Goal: Communication & Community: Answer question/provide support

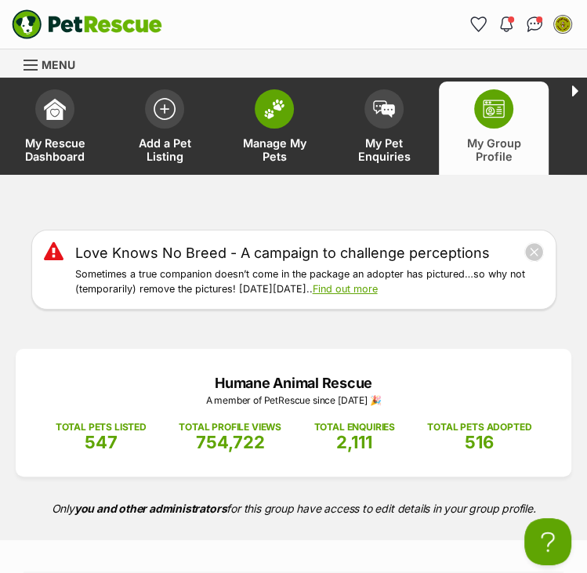
click at [277, 150] on span "Manage My Pets" at bounding box center [274, 149] width 71 height 27
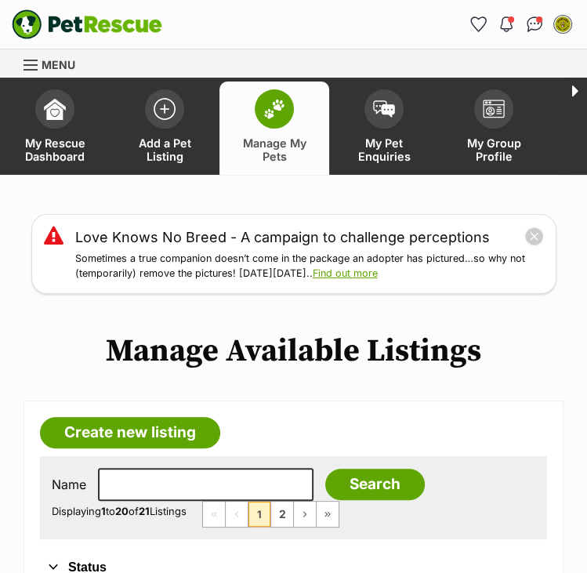
scroll to position [141, 0]
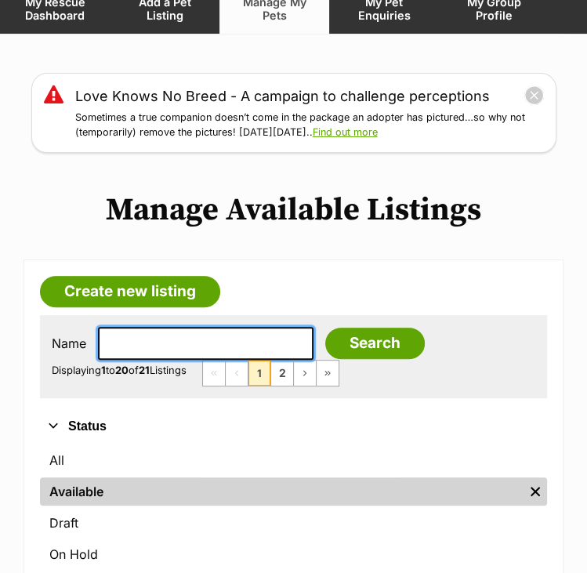
click at [146, 337] on input "text" at bounding box center [206, 343] width 216 height 33
type input "griselda"
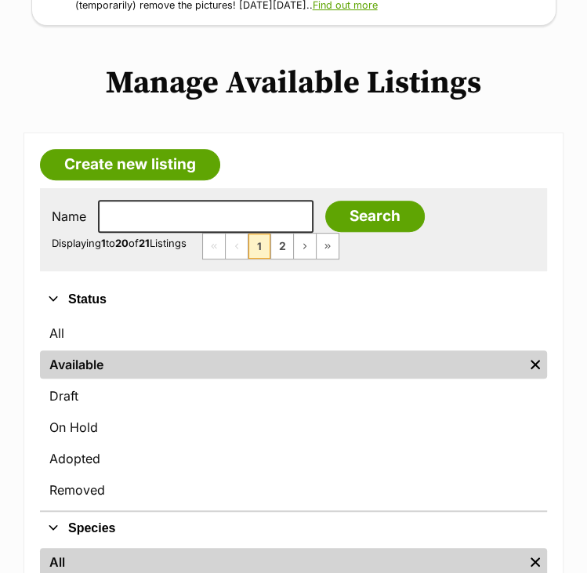
scroll to position [266, 0]
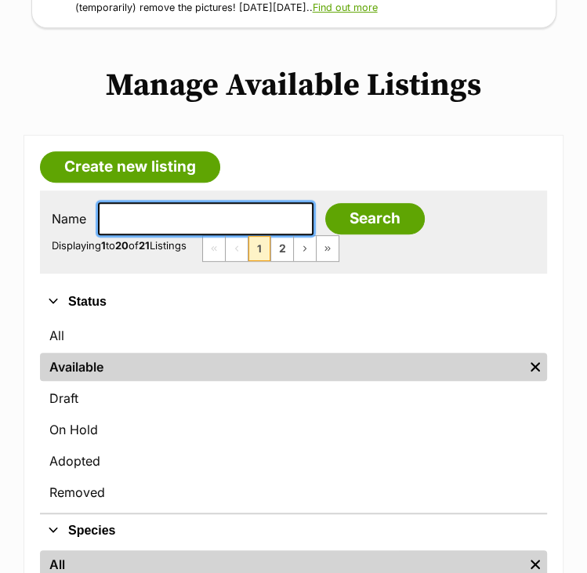
click at [203, 230] on input "text" at bounding box center [206, 218] width 216 height 33
type input "[PERSON_NAME]"
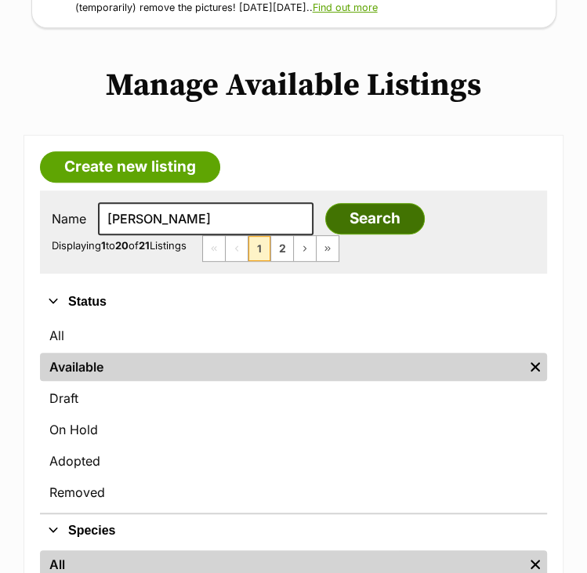
click at [332, 219] on input "Search" at bounding box center [375, 218] width 100 height 31
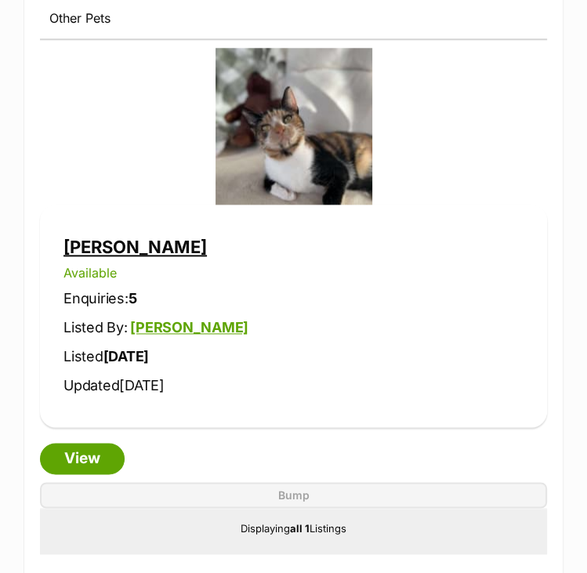
scroll to position [903, 0]
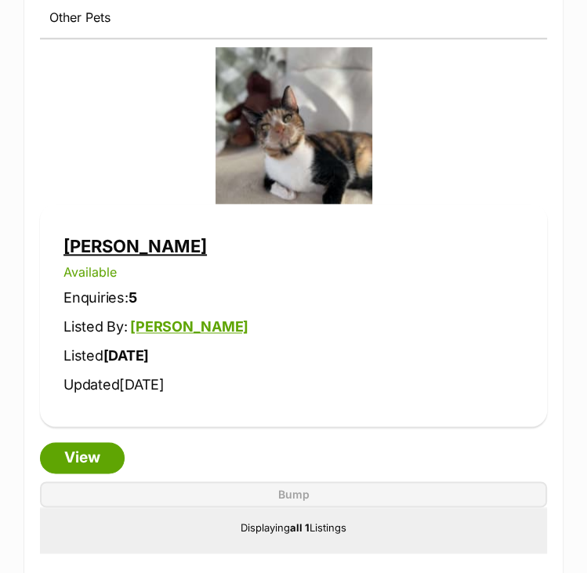
click at [94, 236] on link "[PERSON_NAME]" at bounding box center [134, 246] width 143 height 20
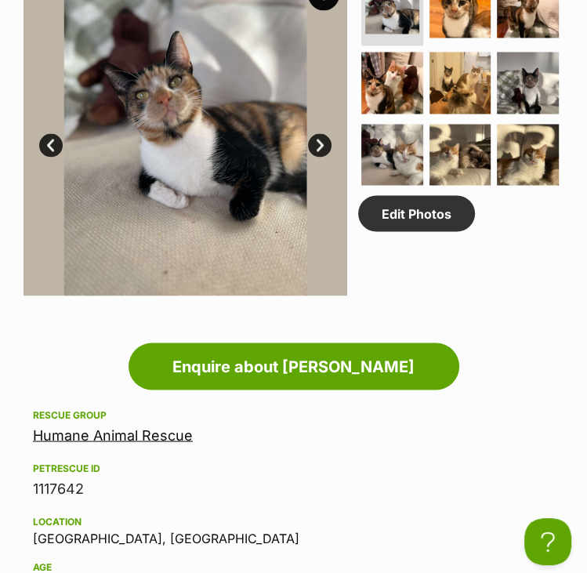
scroll to position [1253, 0]
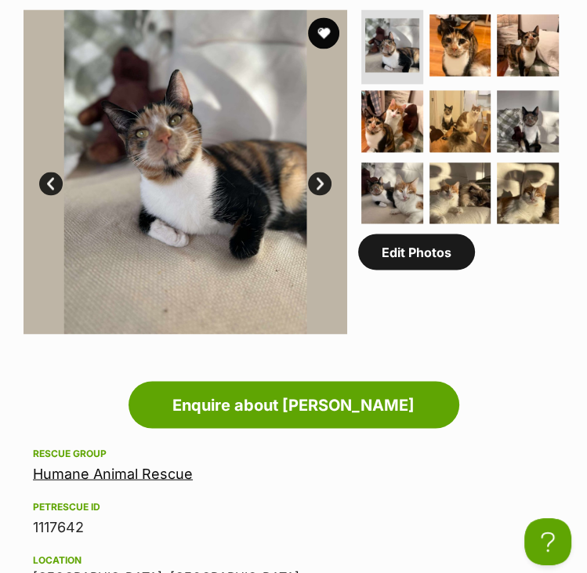
click at [443, 263] on link "Edit Photos" at bounding box center [416, 252] width 117 height 36
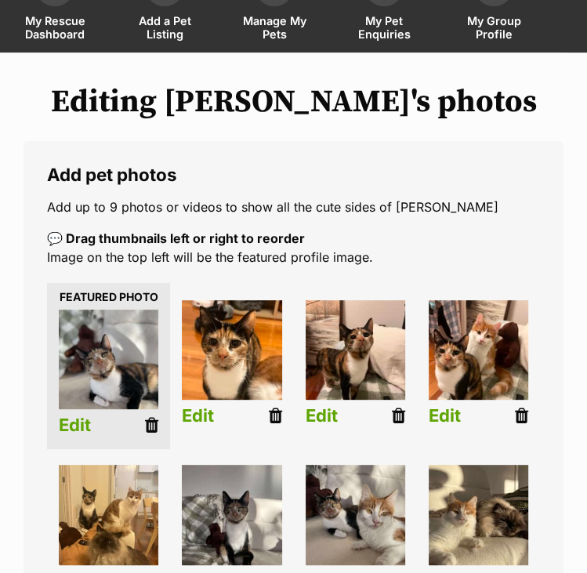
scroll to position [125, 0]
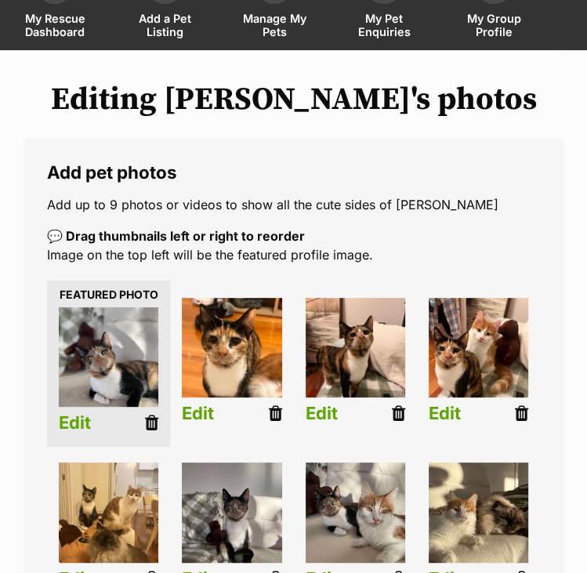
click at [521, 407] on icon at bounding box center [521, 412] width 13 height 17
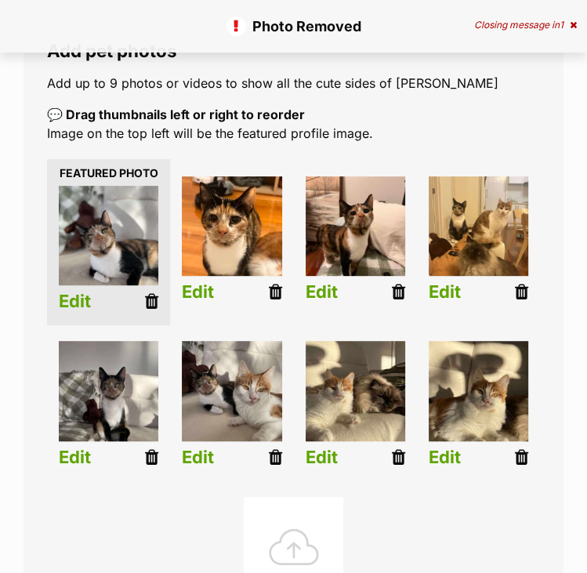
scroll to position [248, 0]
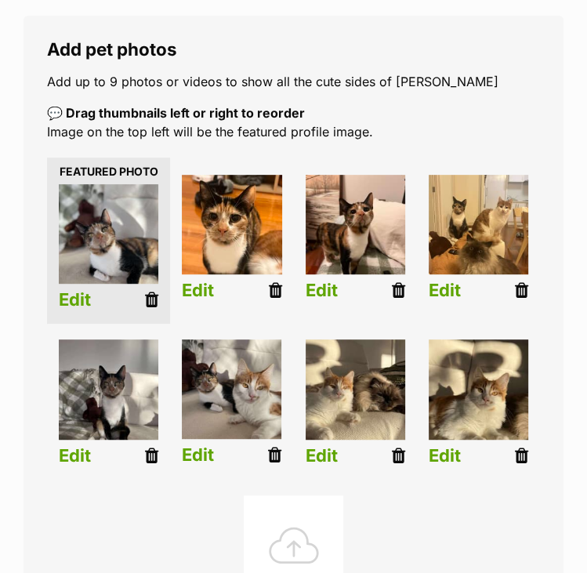
click at [269, 455] on icon at bounding box center [275, 455] width 13 height 17
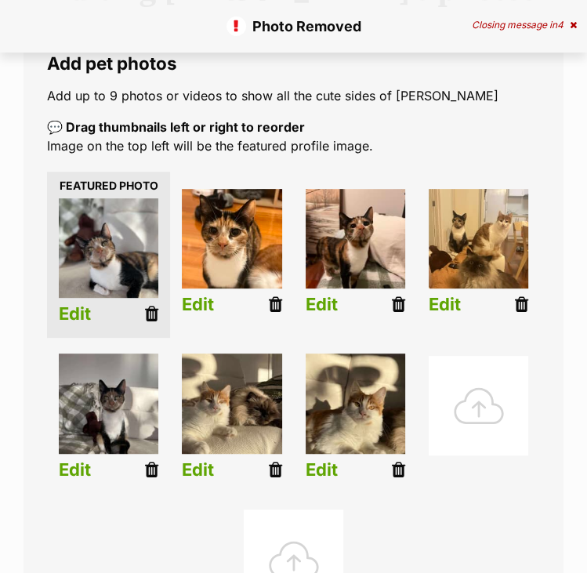
scroll to position [270, 0]
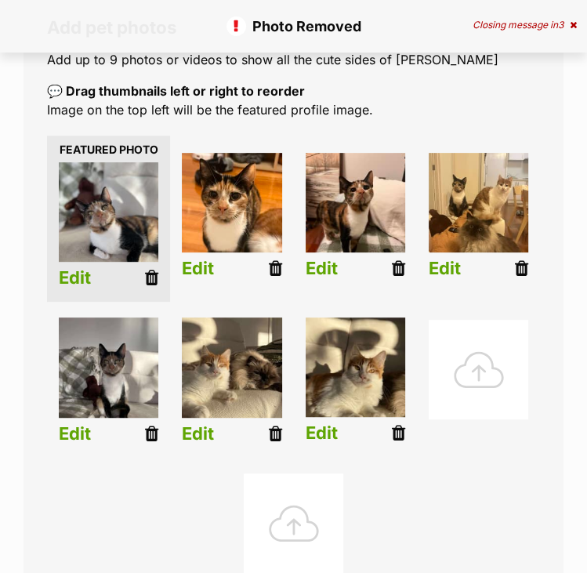
click at [395, 433] on icon at bounding box center [398, 433] width 13 height 17
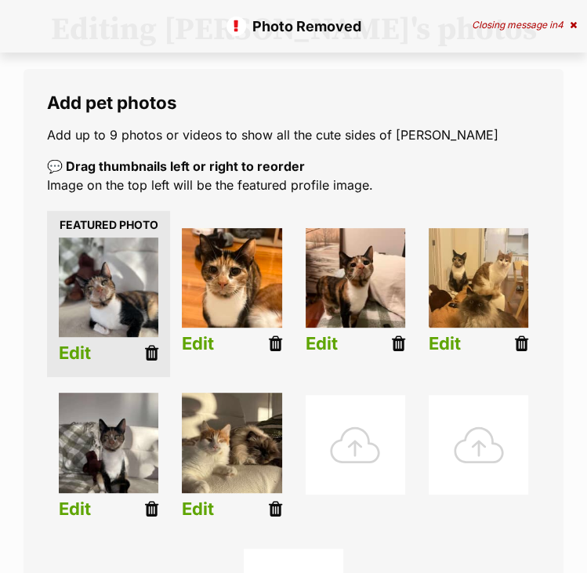
scroll to position [198, 0]
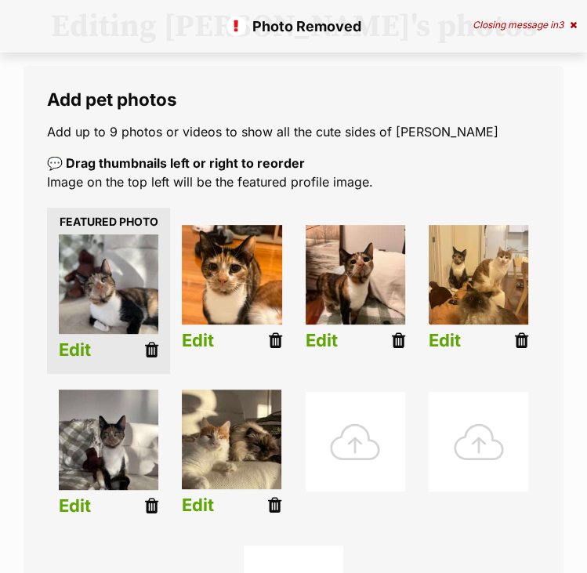
click at [277, 506] on icon at bounding box center [275, 505] width 13 height 17
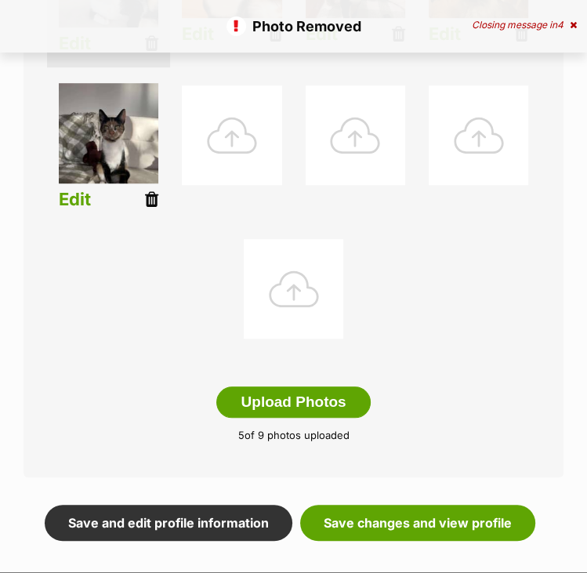
scroll to position [520, 0]
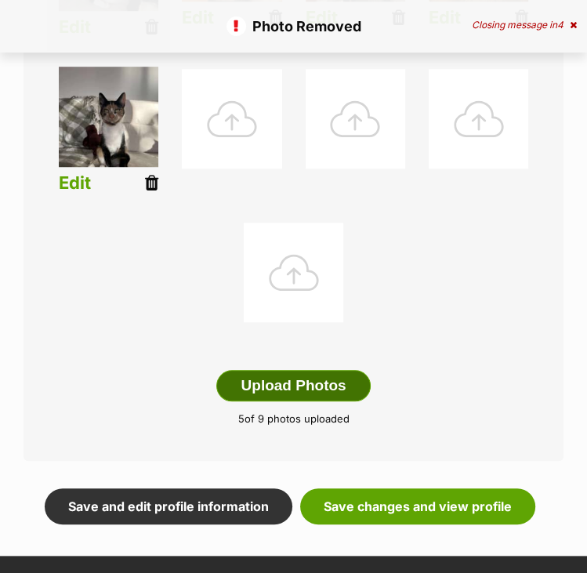
click at [335, 375] on button "Upload Photos" at bounding box center [293, 385] width 154 height 31
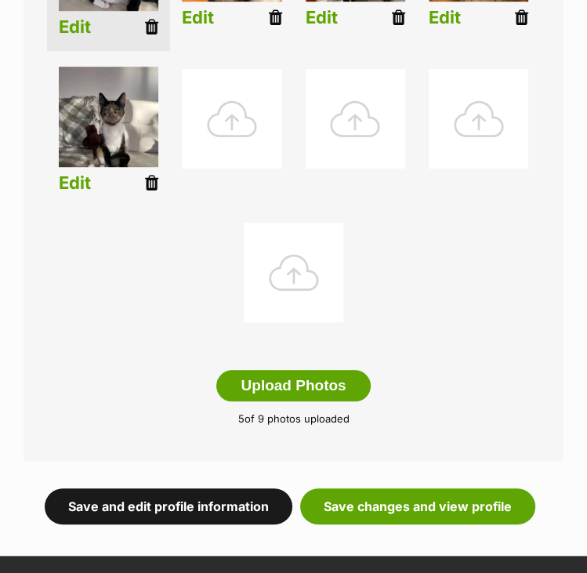
click at [234, 489] on link "Save and edit profile information" at bounding box center [169, 506] width 248 height 36
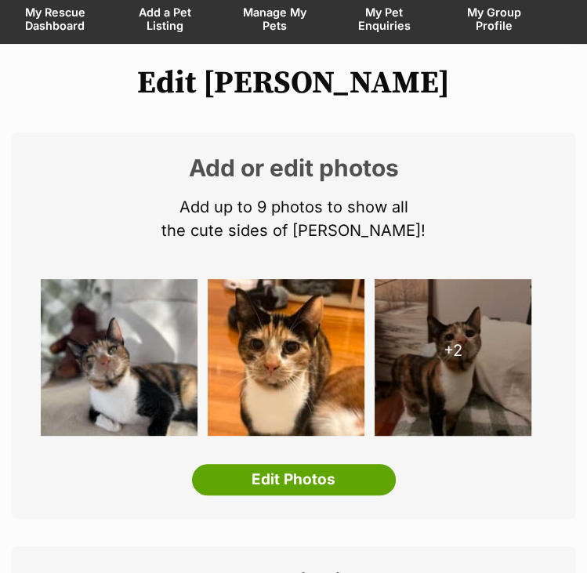
scroll to position [132, 0]
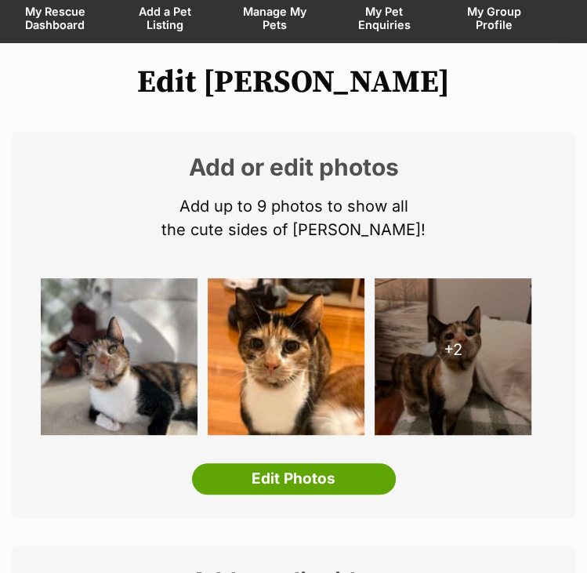
click at [152, 403] on img at bounding box center [119, 356] width 157 height 157
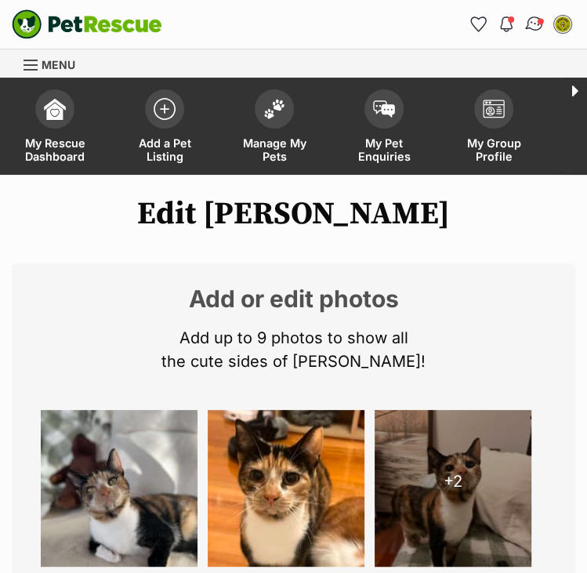
click at [530, 31] on link "Conversations" at bounding box center [534, 25] width 32 height 32
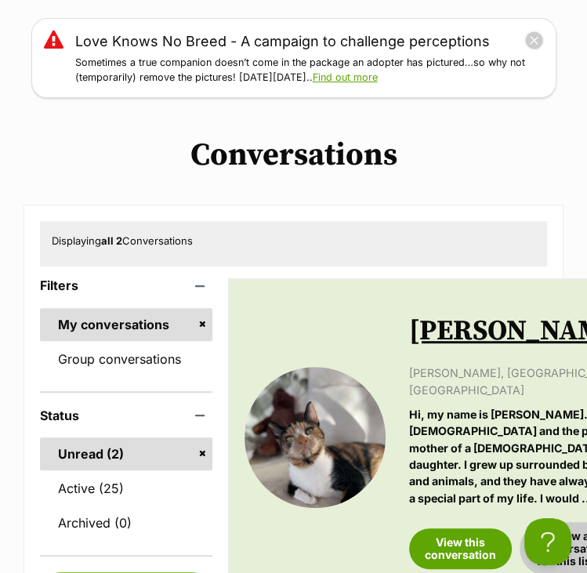
scroll to position [206, 0]
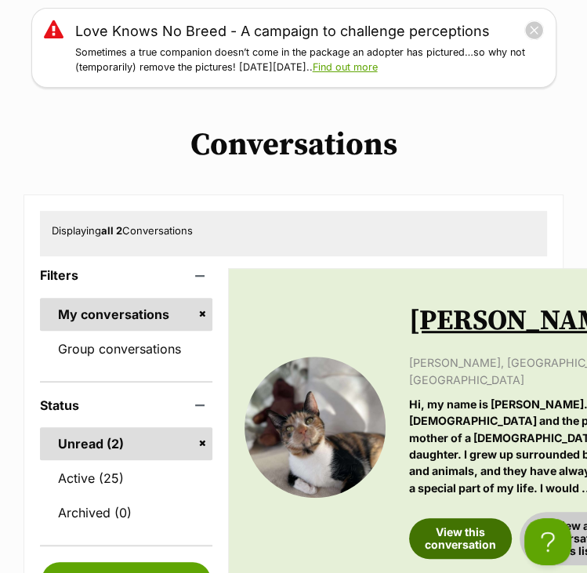
click at [465, 518] on link "View this conversation" at bounding box center [460, 538] width 103 height 41
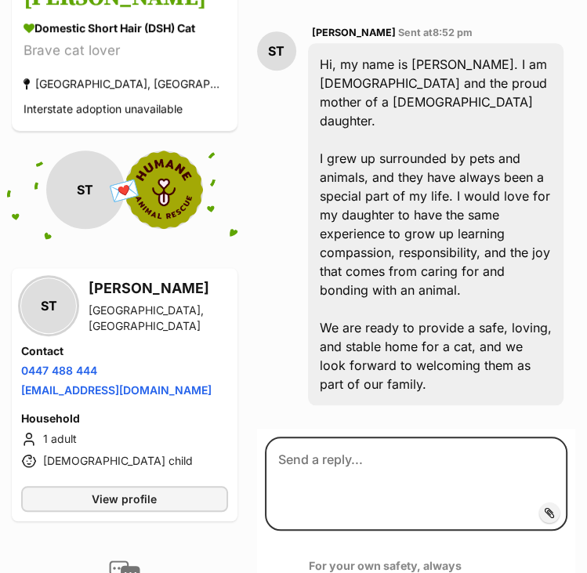
scroll to position [490, 0]
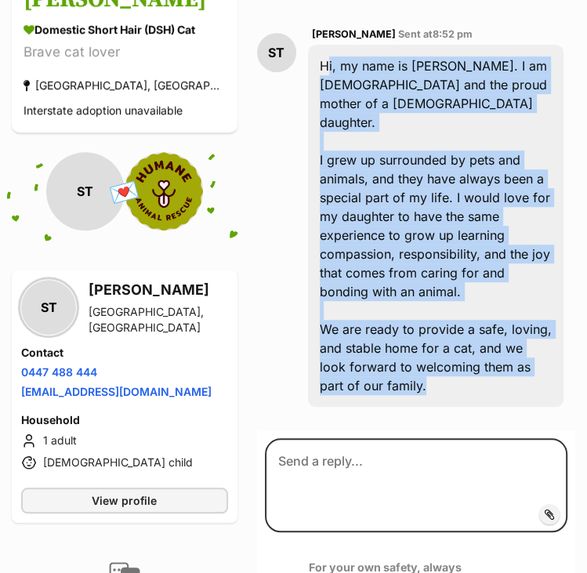
drag, startPoint x: 395, startPoint y: 335, endPoint x: 317, endPoint y: 29, distance: 315.4
click at [317, 45] on div "Hi, my name is Stephanie. I am 33 years old and the proud mother of a 5-year ol…" at bounding box center [436, 226] width 256 height 362
copy div "Hi, my name is Stephanie. I am 33 years old and the proud mother of a 5-year ol…"
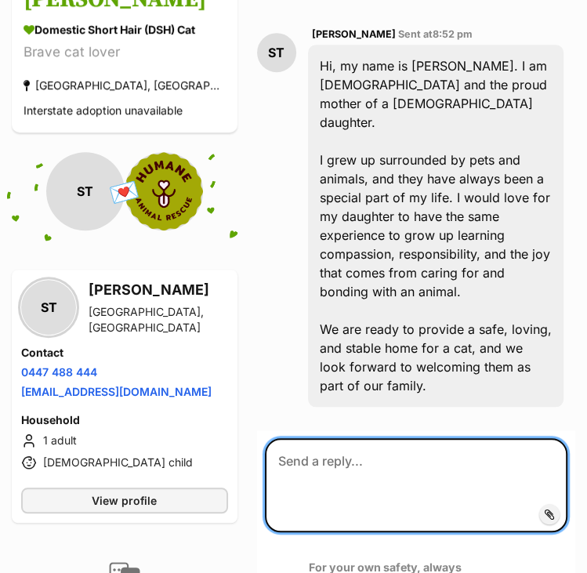
click at [350, 438] on textarea at bounding box center [416, 485] width 303 height 94
paste textarea "Hi Stephanie, Thank you so much for sharing about yourself and your family — it…"
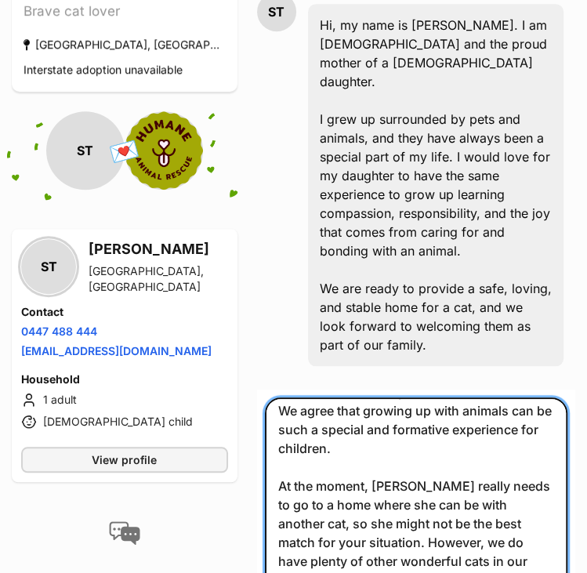
scroll to position [0, 0]
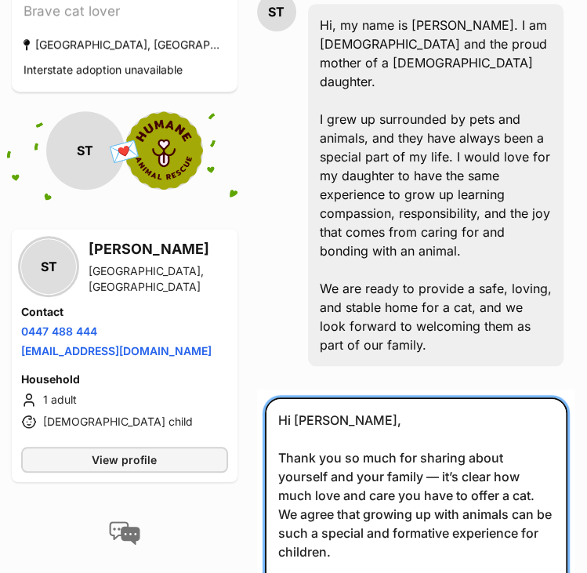
click at [444, 422] on textarea "Hi Stephanie, Thank you so much for sharing about yourself and your family — it…" at bounding box center [416, 511] width 303 height 229
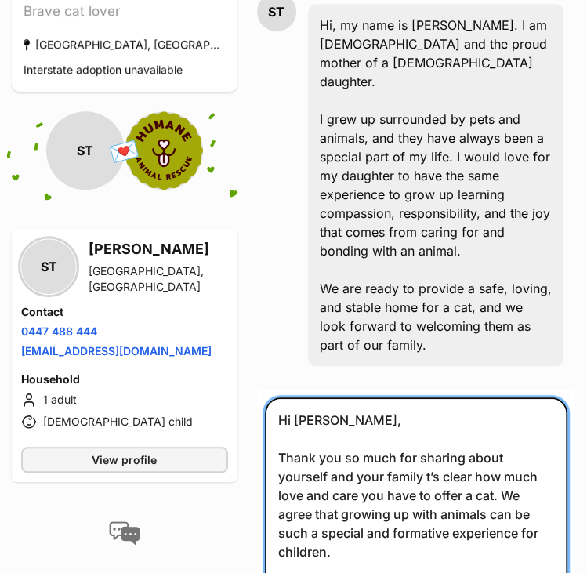
drag, startPoint x: 498, startPoint y: 444, endPoint x: 479, endPoint y: 503, distance: 62.7
click at [479, 503] on textarea "Hi Stephanie, Thank you so much for sharing about yourself and your family t’s …" at bounding box center [416, 511] width 303 height 229
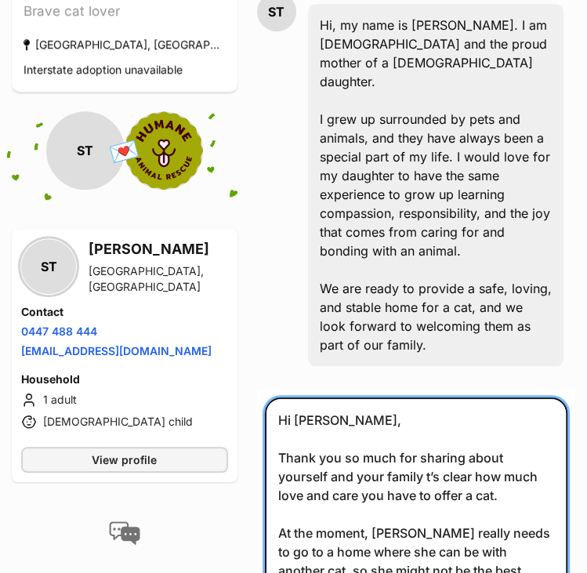
scroll to position [60, 0]
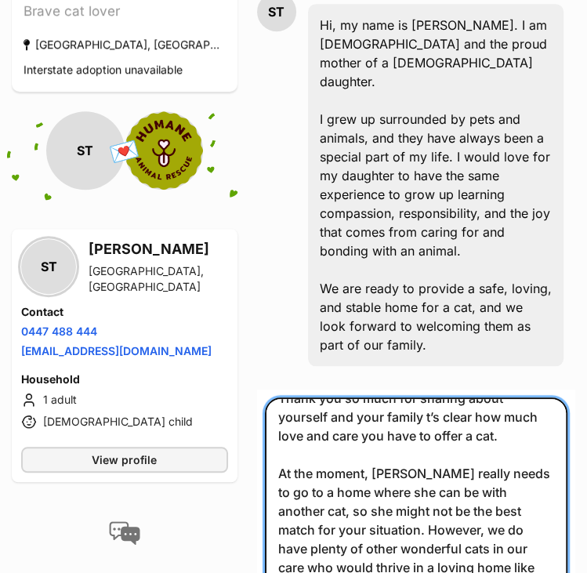
click at [374, 549] on textarea "Hi Stephanie, Thank you so much for sharing about yourself and your family t’s …" at bounding box center [416, 511] width 303 height 229
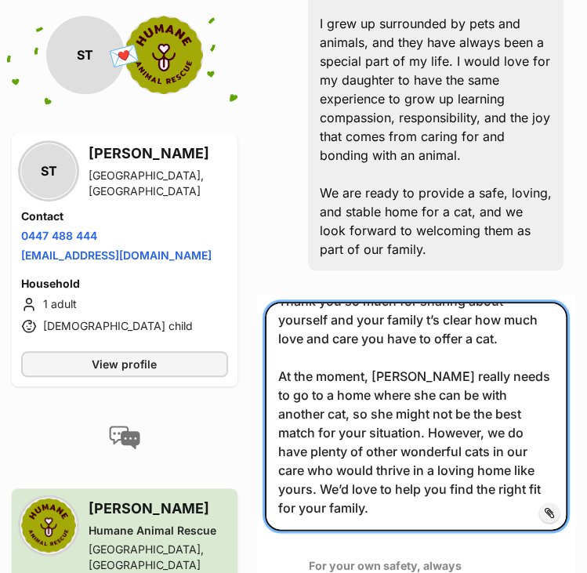
scroll to position [85, 0]
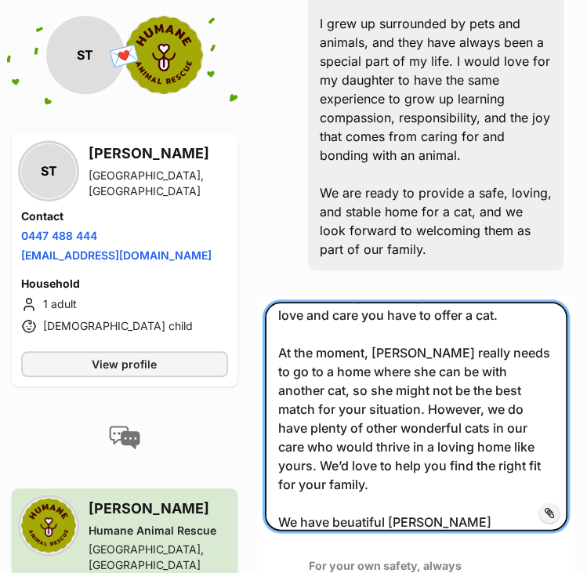
paste textarea "https://www.petrescue.com.au/listings/1084267"
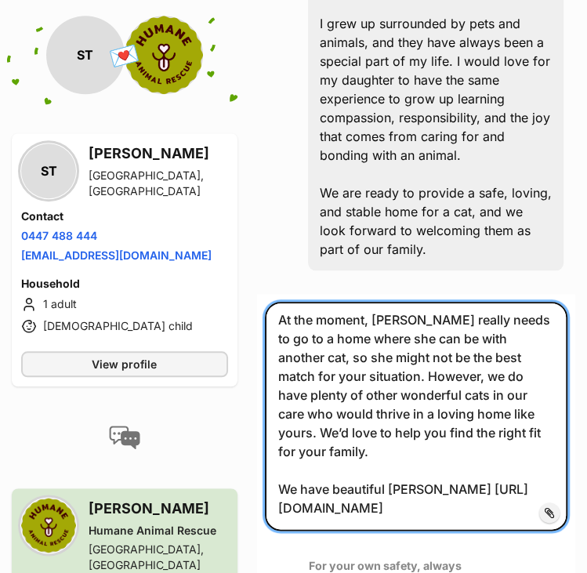
click at [335, 468] on textarea "Hi Stephanie, Thank you so much for sharing about yourself and your family t’s …" at bounding box center [416, 416] width 303 height 229
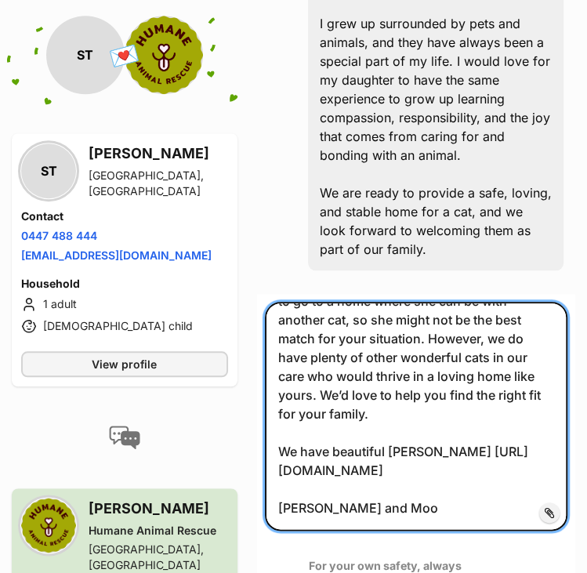
paste textarea "https://www.petrescue.com.au/listings/1081331"
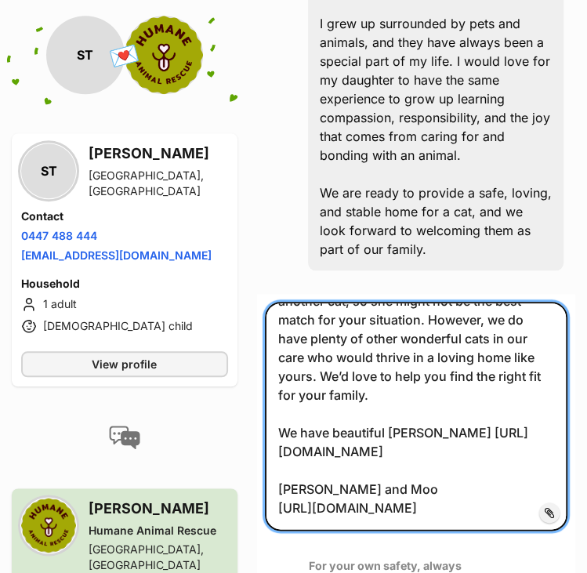
scroll to position [235, 0]
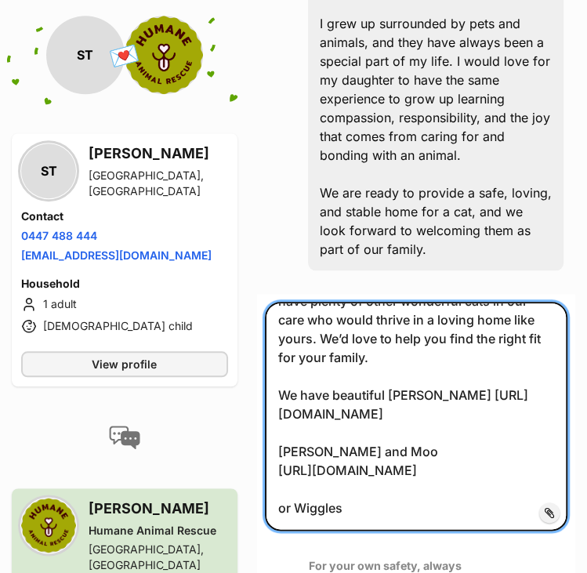
paste textarea "https://www.petrescue.com.au/listings/1097804"
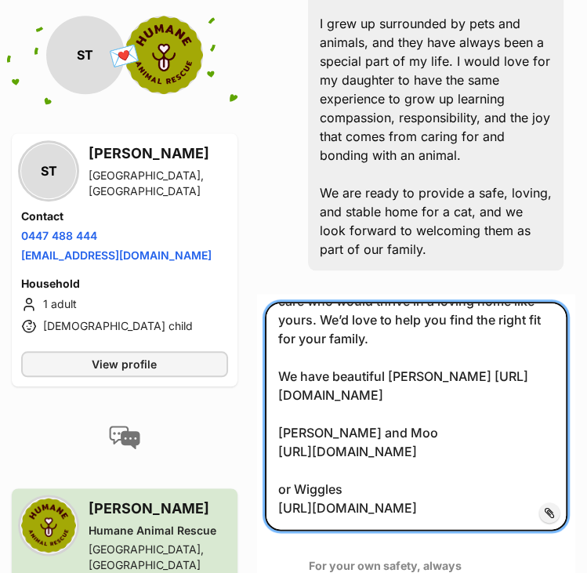
scroll to position [310, 0]
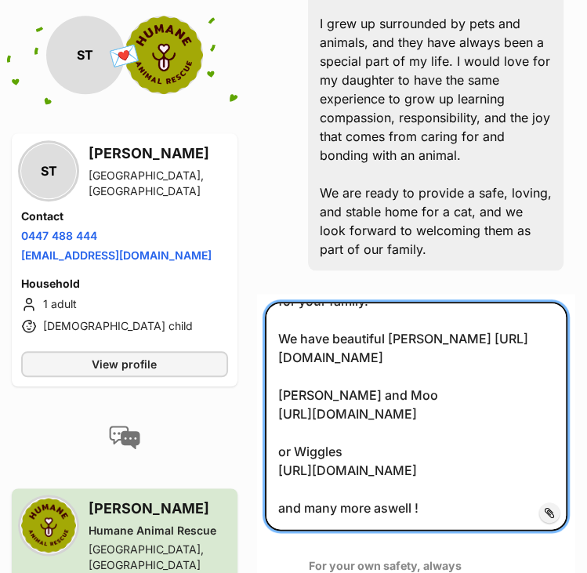
type textarea "Hi Stephanie, Thank you so much for sharing about yourself and your family t’s …"
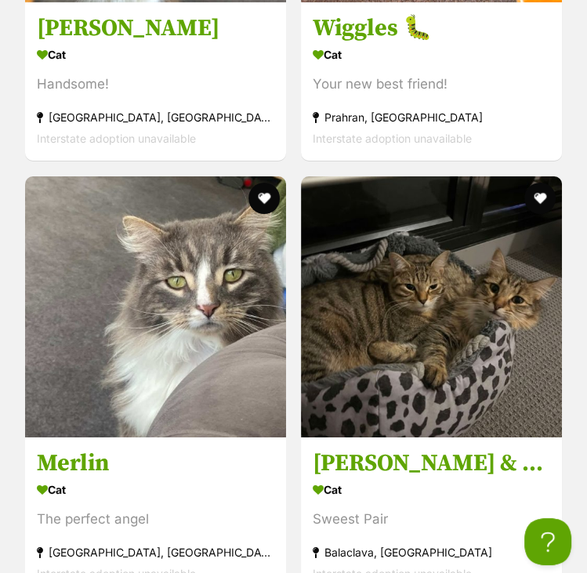
scroll to position [2756, 0]
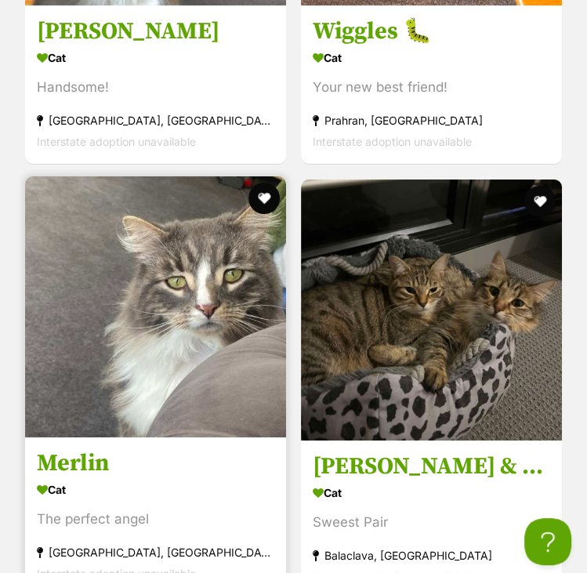
click at [166, 258] on img at bounding box center [155, 306] width 261 height 261
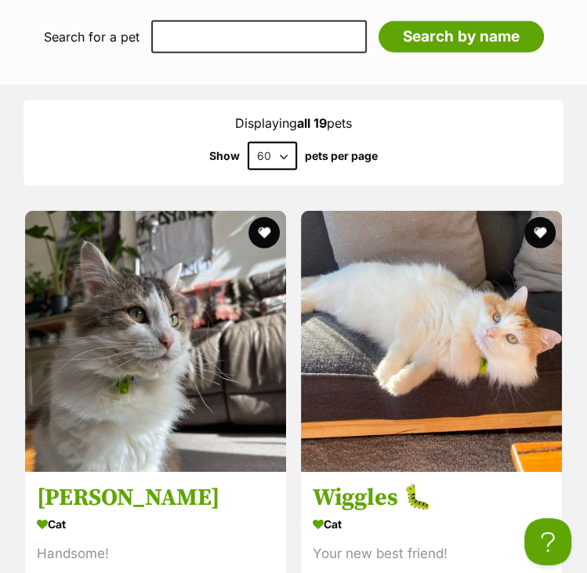
scroll to position [2289, 0]
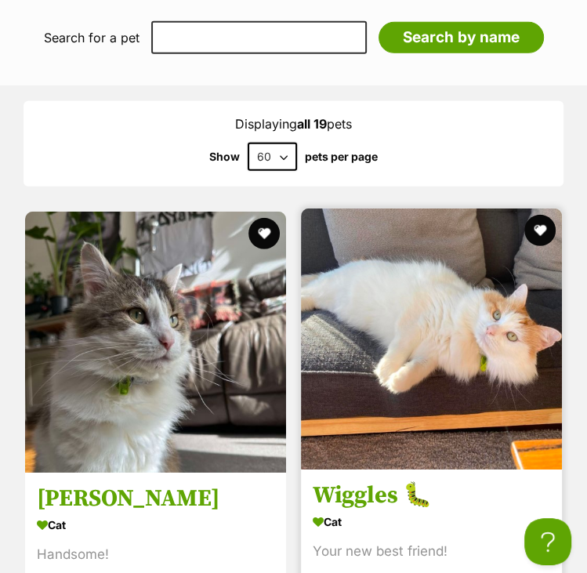
click at [377, 322] on img at bounding box center [431, 338] width 261 height 261
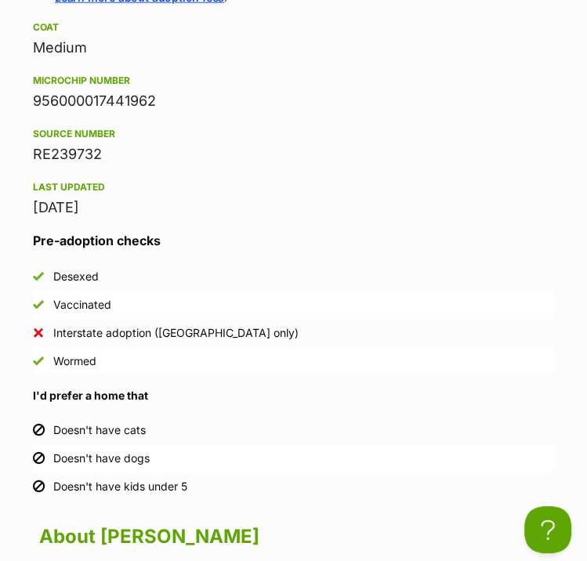
scroll to position [1997, 0]
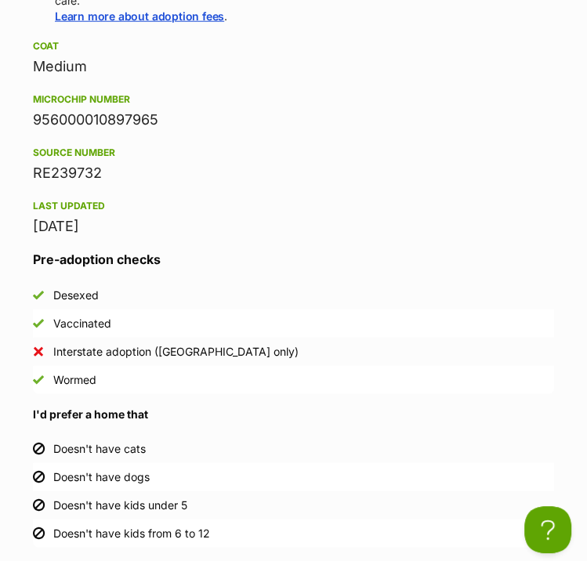
scroll to position [1980, 0]
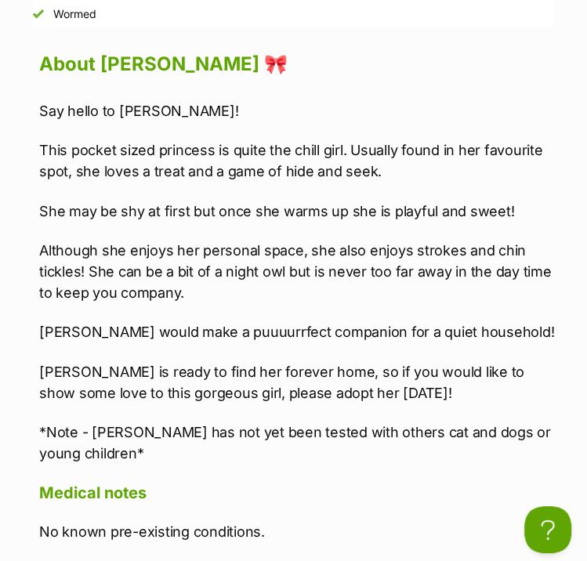
scroll to position [2347, 0]
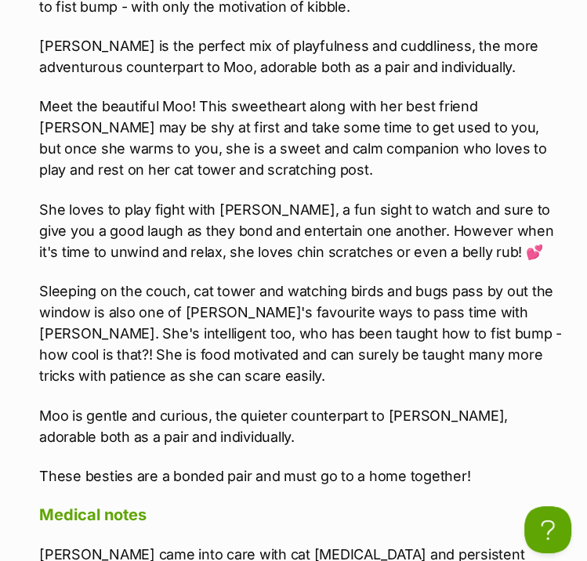
scroll to position [2746, 0]
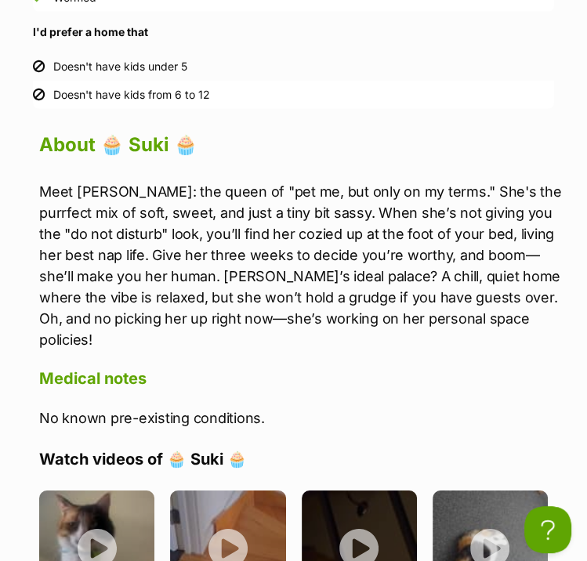
scroll to position [2362, 0]
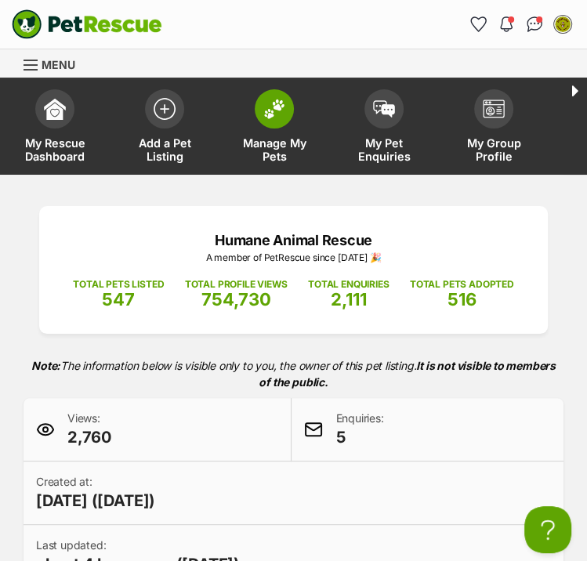
click at [288, 148] on span "Manage My Pets" at bounding box center [274, 149] width 71 height 27
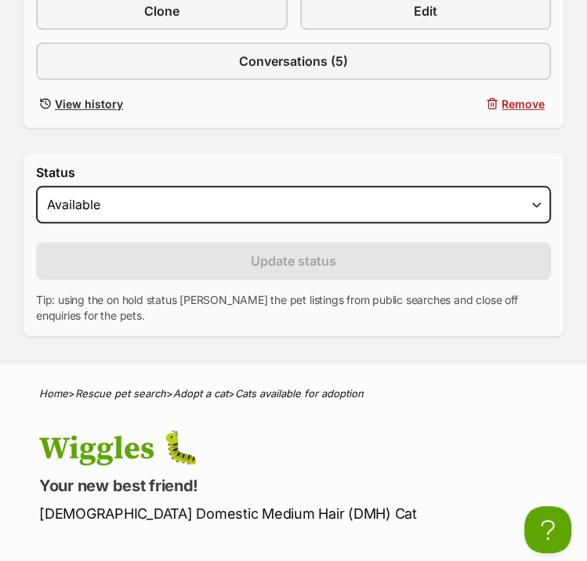
scroll to position [683, 0]
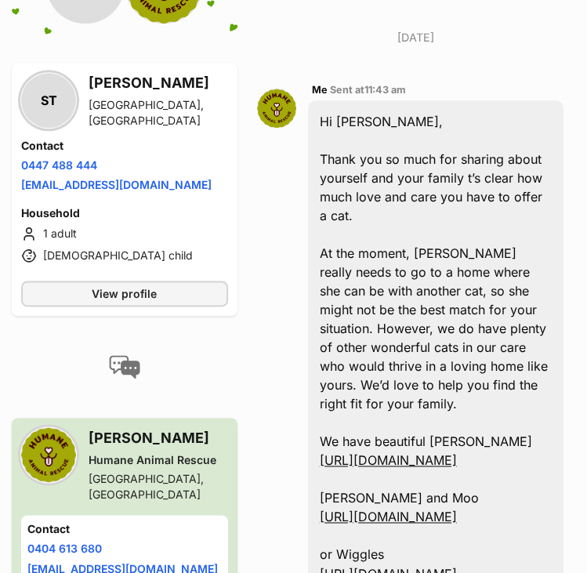
scroll to position [949, 0]
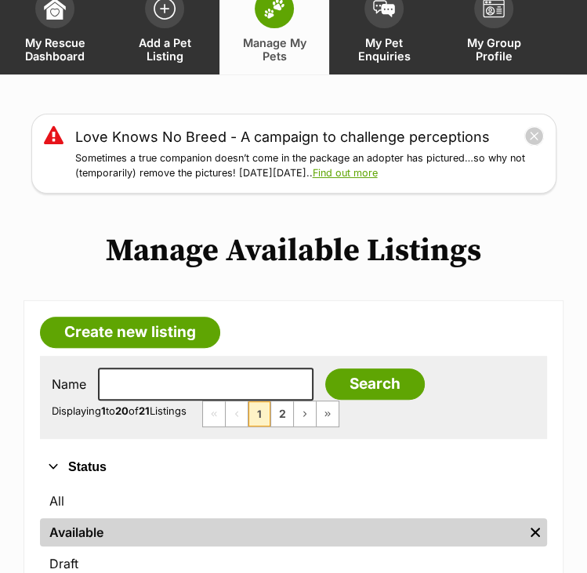
scroll to position [103, 0]
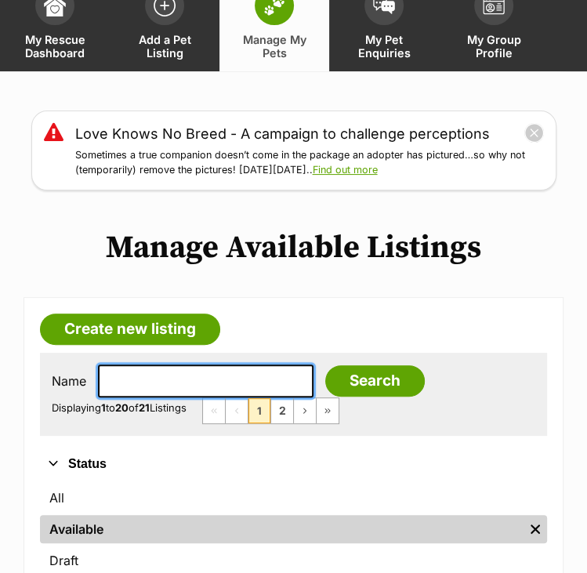
click at [166, 383] on input "text" at bounding box center [206, 380] width 216 height 33
type input "[PERSON_NAME]"
click at [325, 365] on input "Search" at bounding box center [375, 380] width 100 height 31
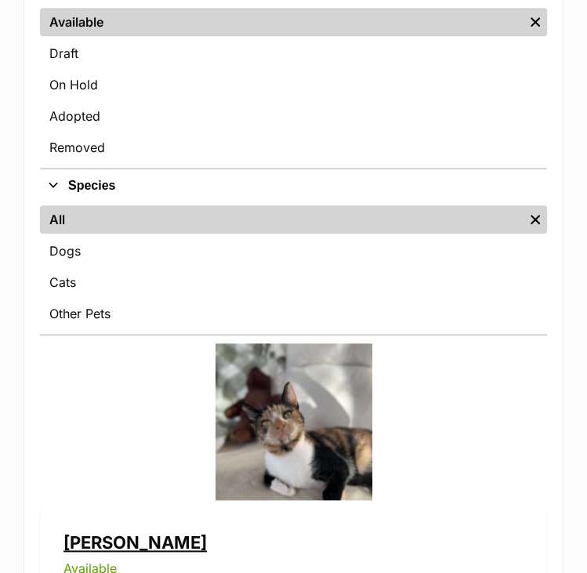
scroll to position [607, 0]
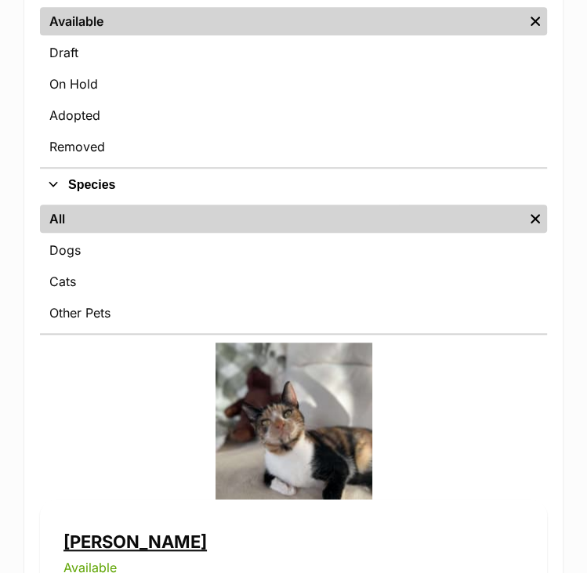
click at [116, 531] on link "[PERSON_NAME]" at bounding box center [134, 541] width 143 height 20
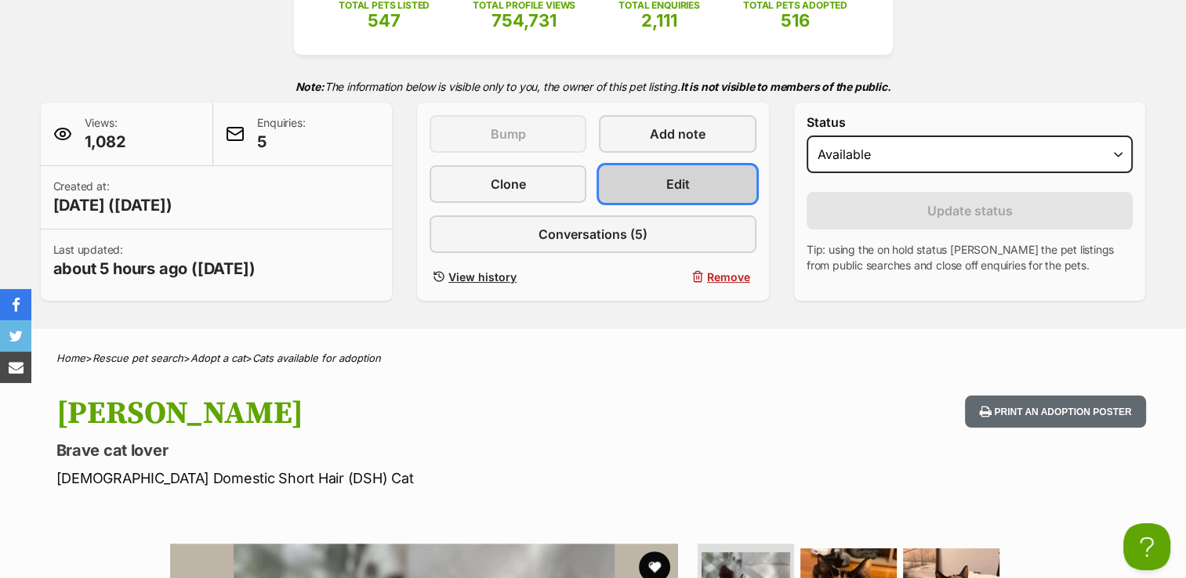
click at [586, 186] on span "Edit" at bounding box center [678, 184] width 24 height 19
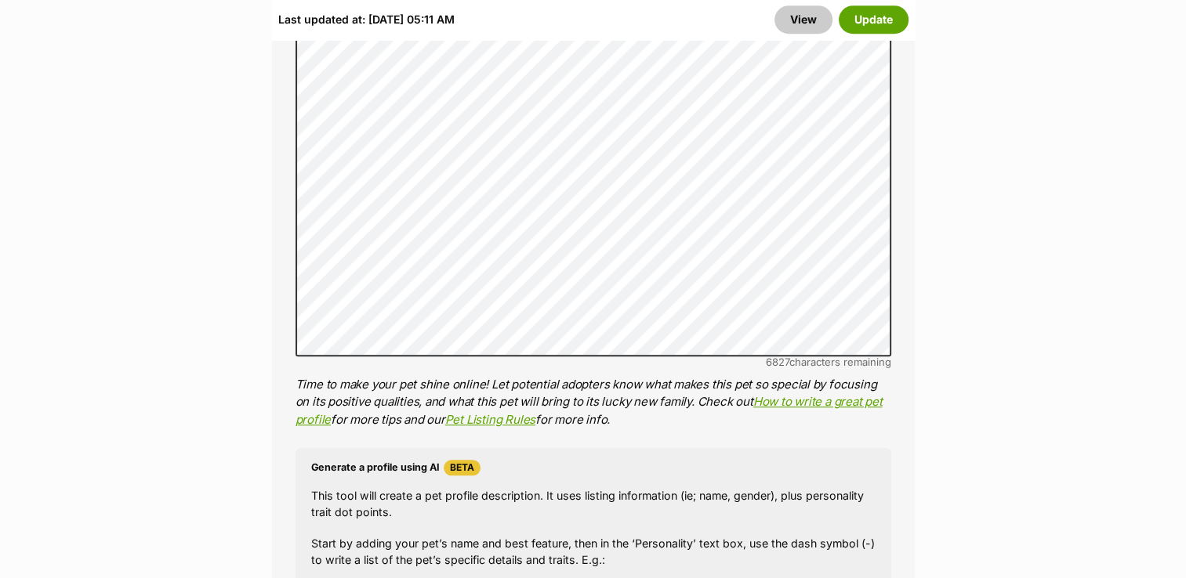
scroll to position [1385, 0]
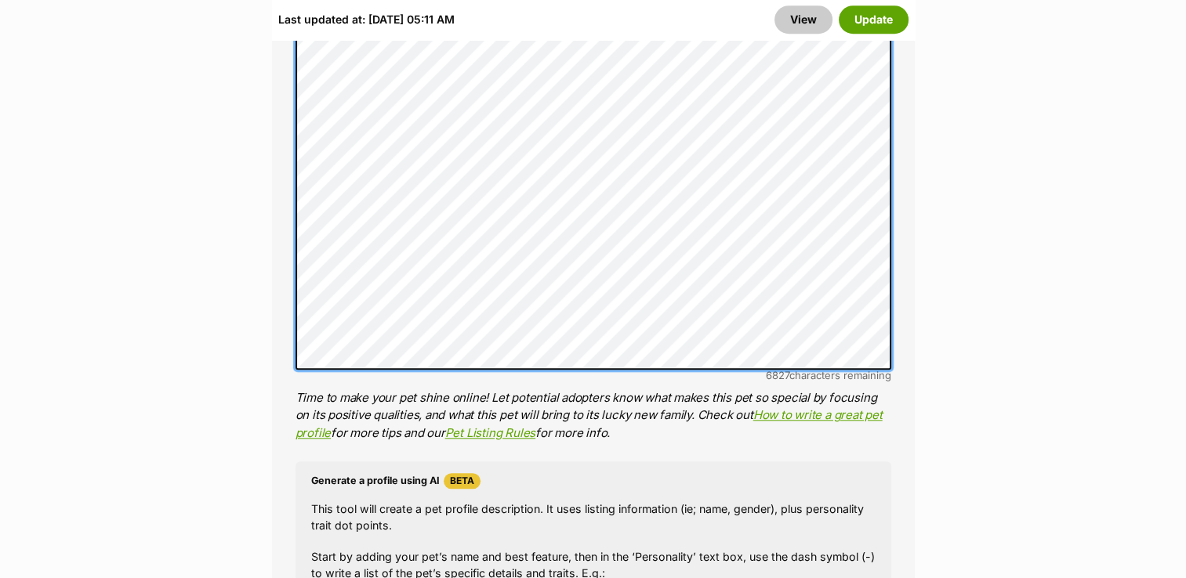
click at [292, 321] on div "About This Pet Name Henlo there, it looks like you might be using the pet name …" at bounding box center [593, 245] width 643 height 1359
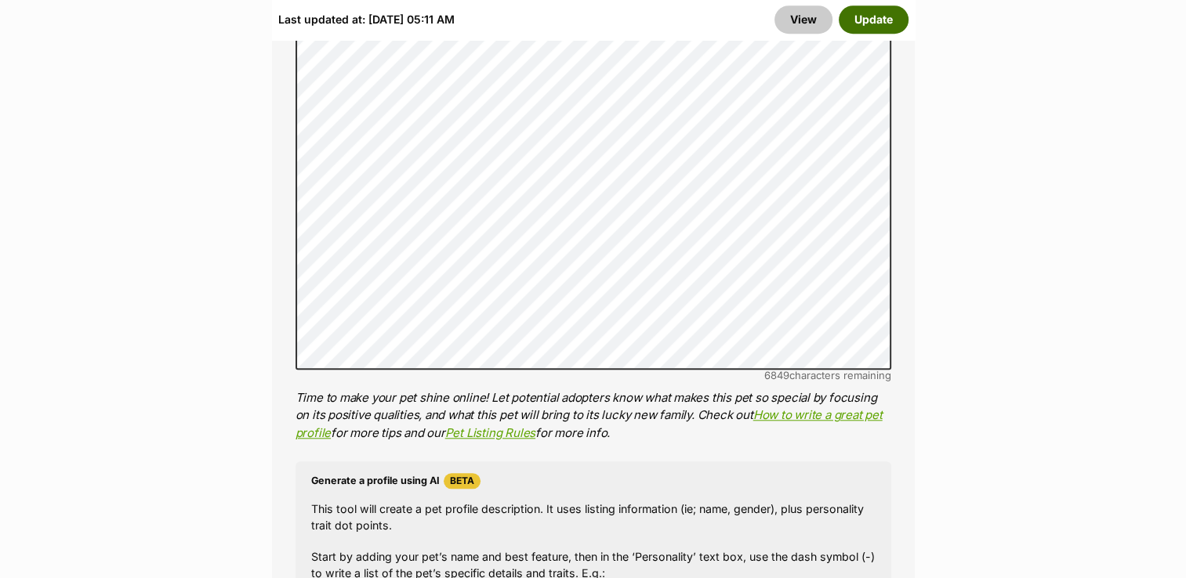
click at [863, 14] on button "Update" at bounding box center [874, 19] width 70 height 28
